Goal: Check status: Check status

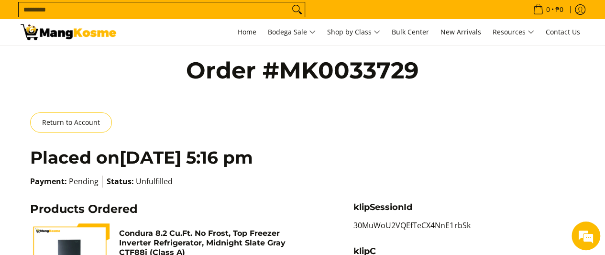
scroll to position [48, 0]
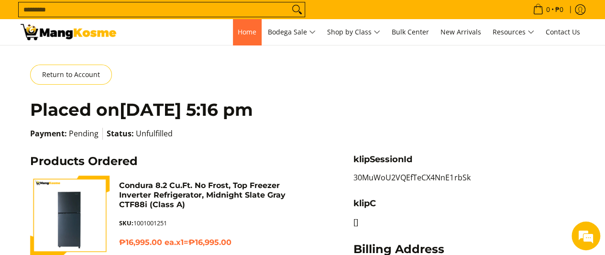
click at [243, 33] on span "Home" at bounding box center [247, 31] width 19 height 9
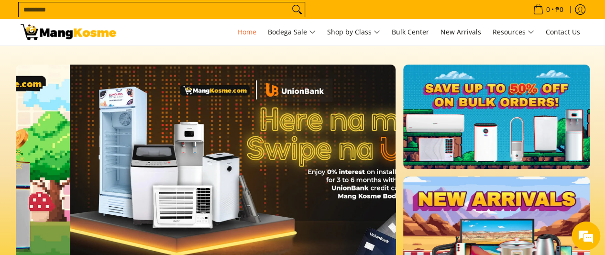
scroll to position [0, 380]
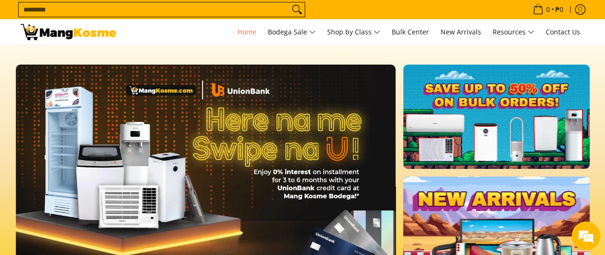
click at [113, 9] on input "Search..." at bounding box center [154, 9] width 271 height 14
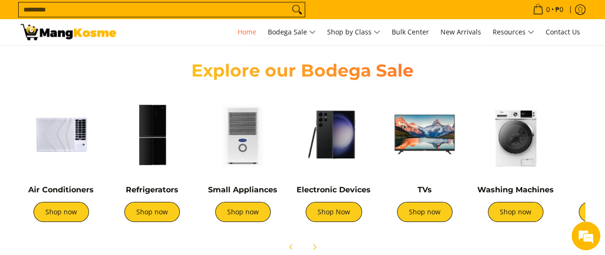
scroll to position [0, 0]
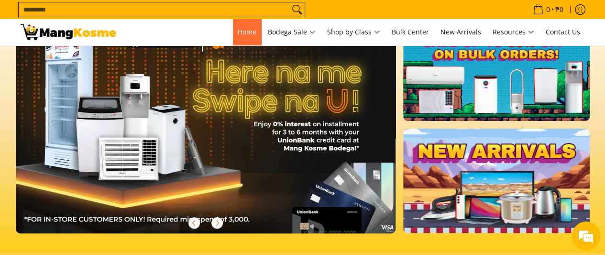
click at [248, 33] on span "Home" at bounding box center [247, 31] width 19 height 9
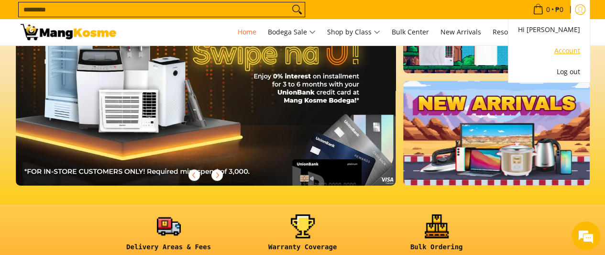
scroll to position [0, 380]
click at [559, 52] on link "Account" at bounding box center [549, 50] width 62 height 11
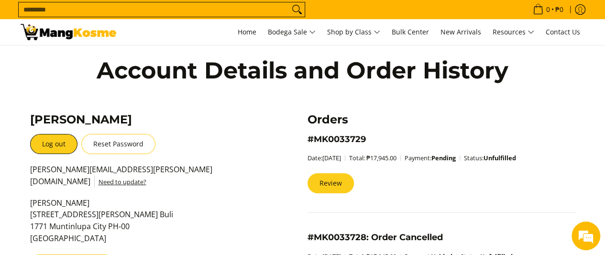
click at [336, 184] on link "Review" at bounding box center [330, 183] width 46 height 20
